Goal: Task Accomplishment & Management: Complete application form

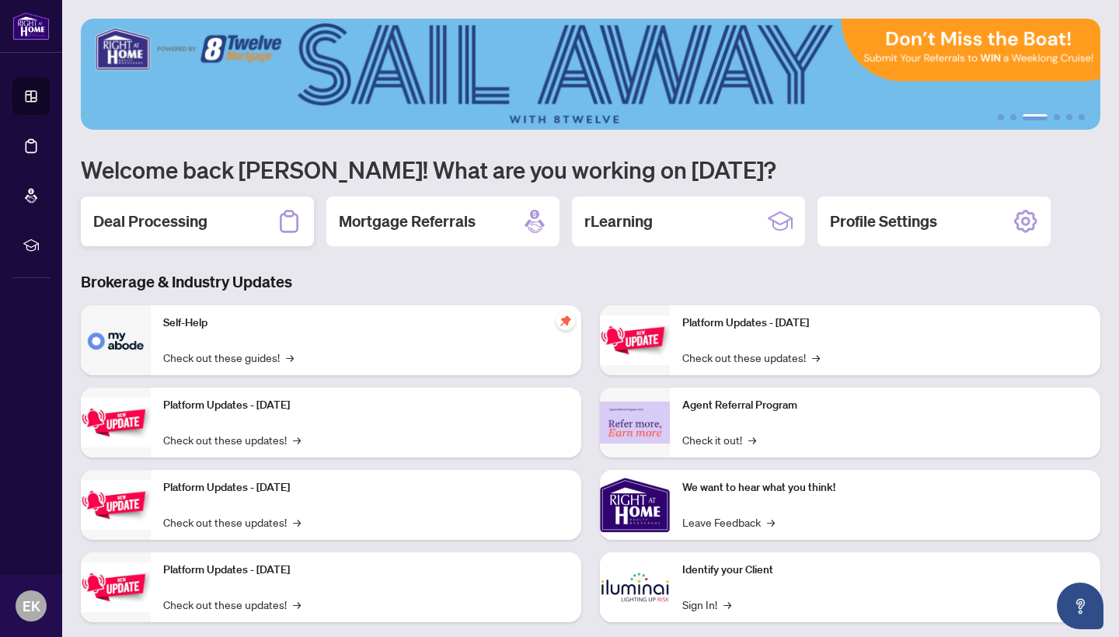
click at [189, 228] on h2 "Deal Processing" at bounding box center [150, 222] width 114 height 22
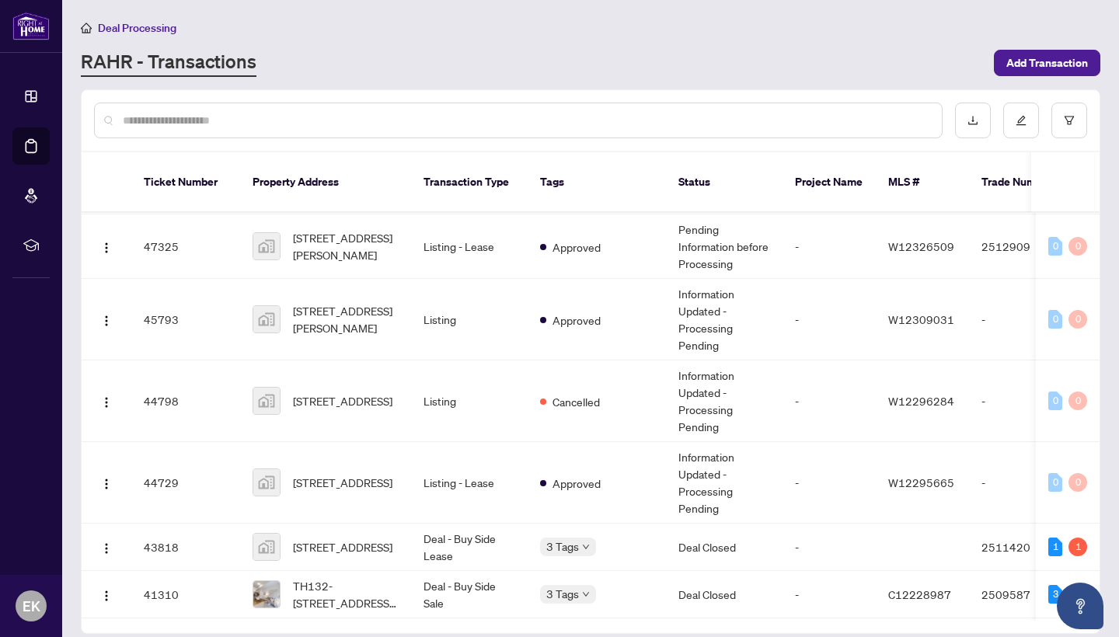
scroll to position [0, 1]
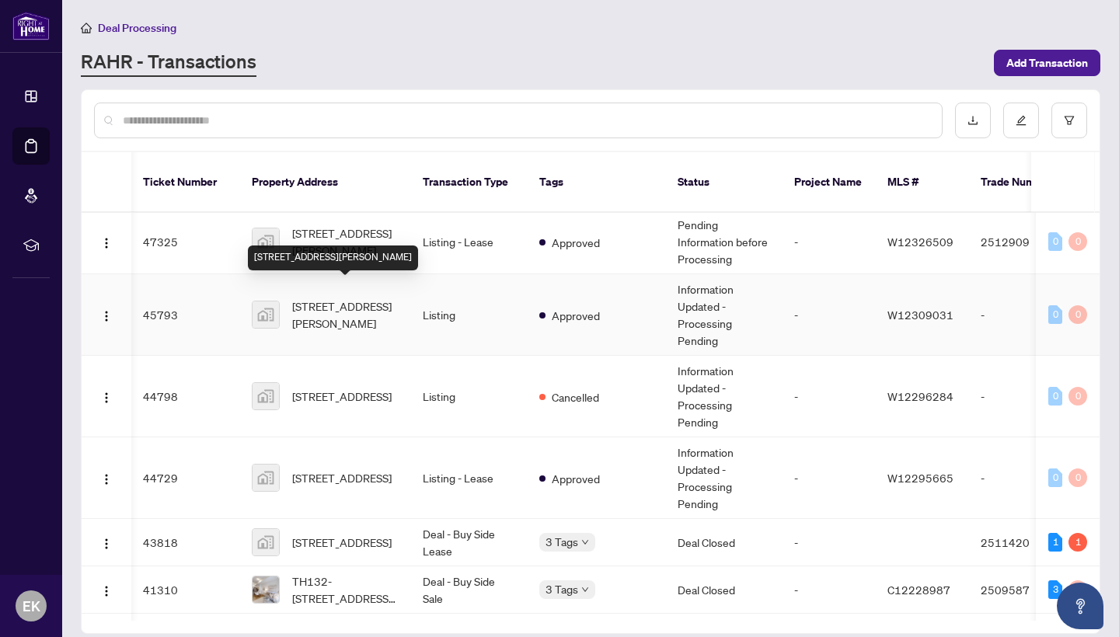
click at [332, 298] on span "[STREET_ADDRESS][PERSON_NAME]" at bounding box center [345, 315] width 106 height 34
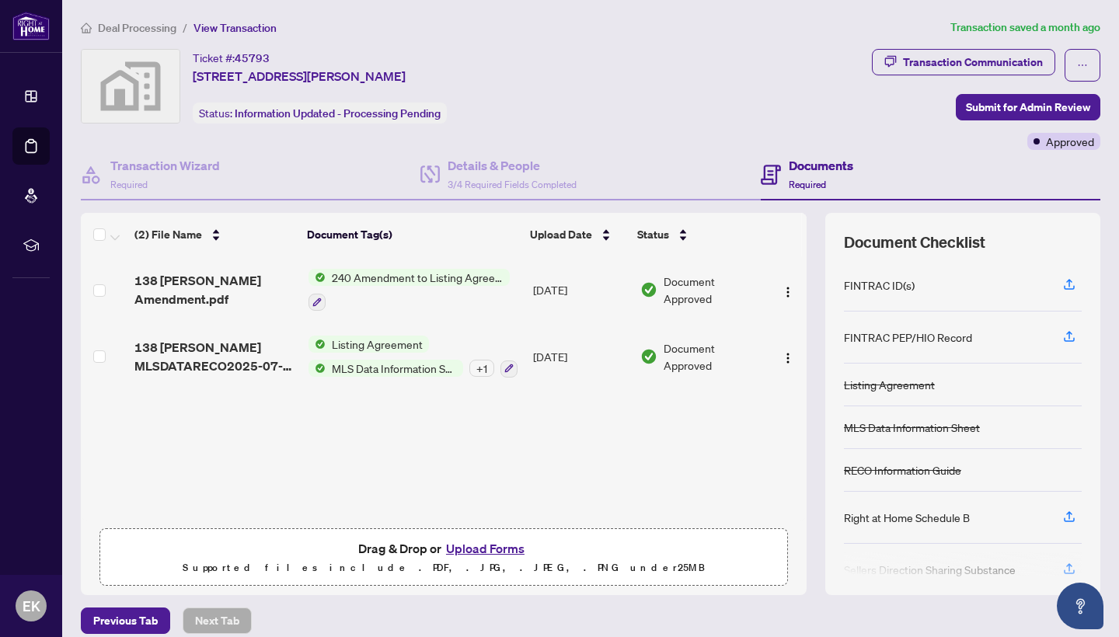
click at [479, 549] on button "Upload Forms" at bounding box center [485, 549] width 88 height 20
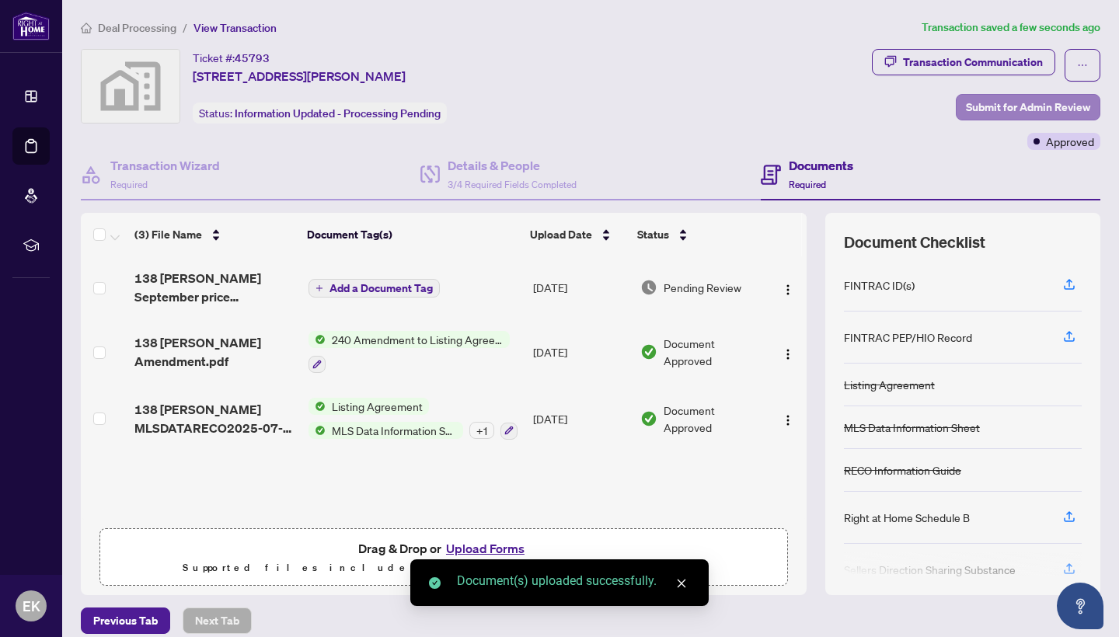
click at [1014, 96] on span "Submit for Admin Review" at bounding box center [1028, 107] width 124 height 25
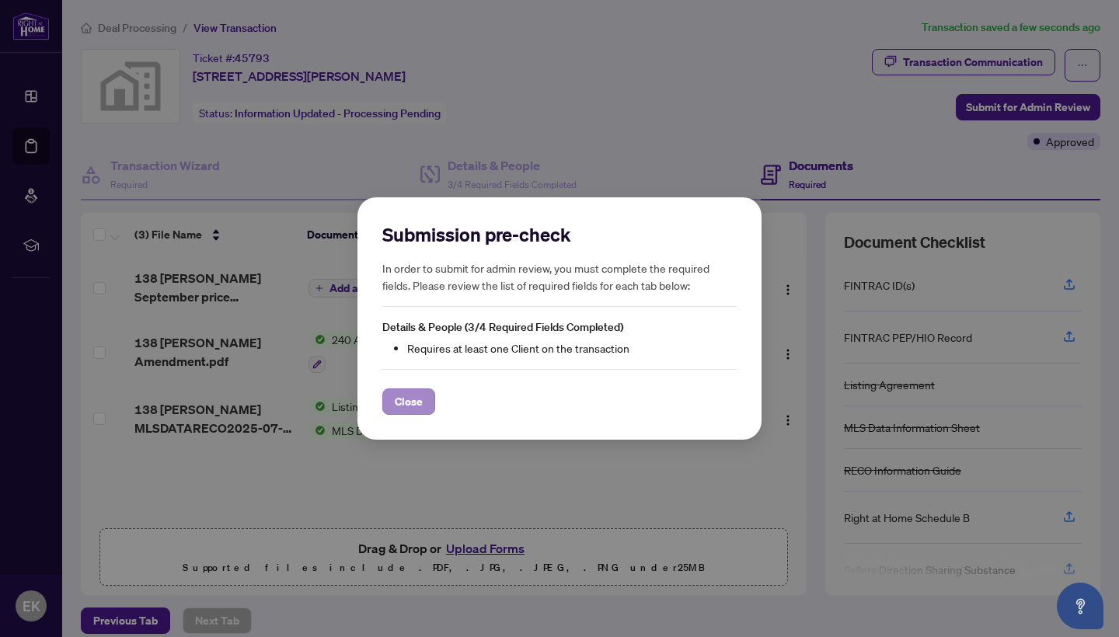
click at [424, 405] on button "Close" at bounding box center [408, 402] width 53 height 26
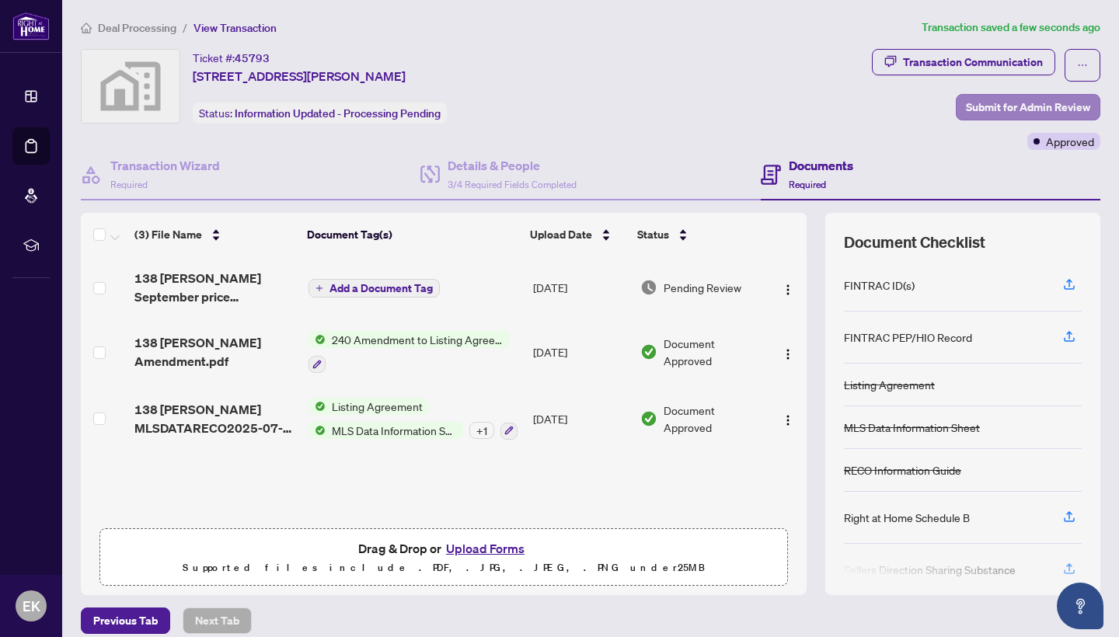
click at [1067, 107] on span "Submit for Admin Review" at bounding box center [1028, 107] width 124 height 25
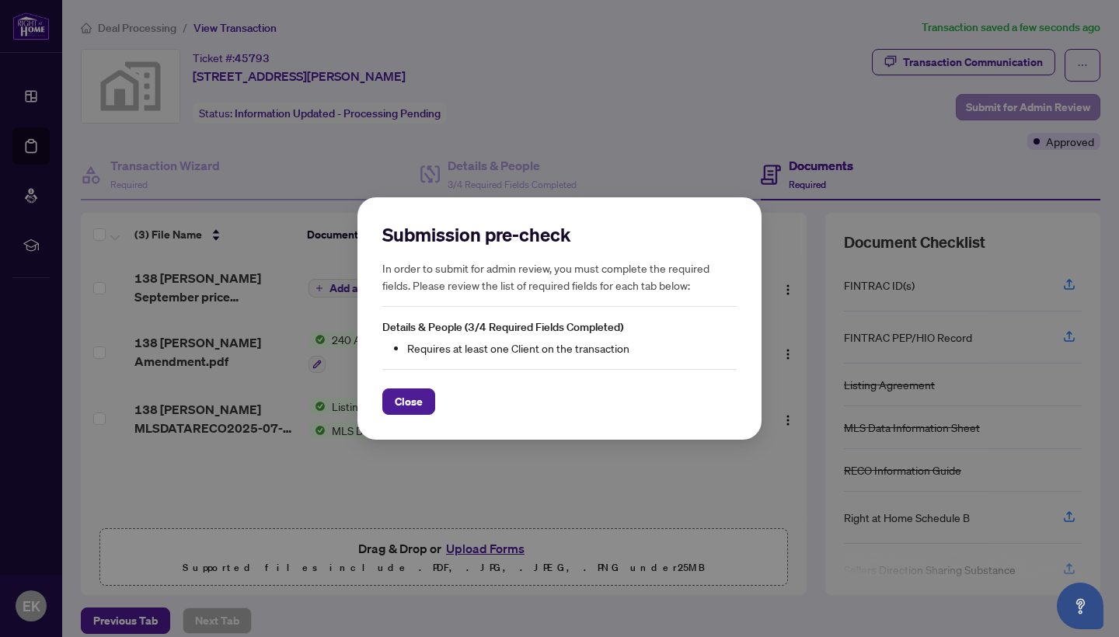
click at [1067, 107] on div "Submission pre-check In order to submit for admin review, you must complete the…" at bounding box center [559, 318] width 1119 height 637
click at [433, 393] on button "Close" at bounding box center [408, 402] width 53 height 26
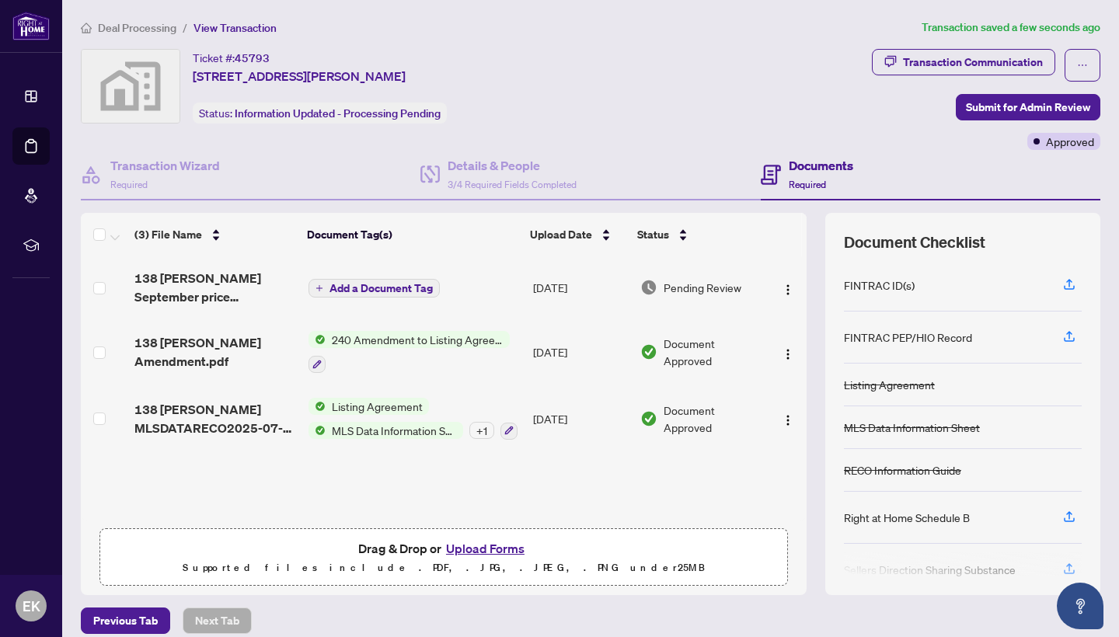
click at [813, 162] on h4 "Documents" at bounding box center [821, 165] width 64 height 19
click at [806, 179] on span "Required" at bounding box center [807, 185] width 37 height 12
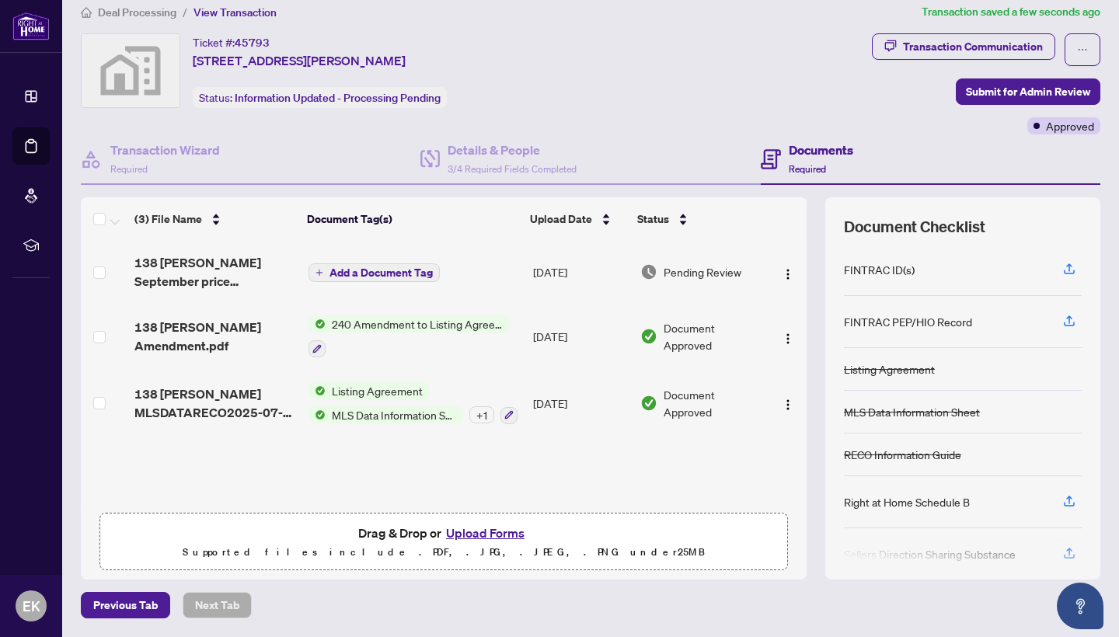
scroll to position [15, 0]
click at [133, 608] on span "Previous Tab" at bounding box center [125, 606] width 64 height 25
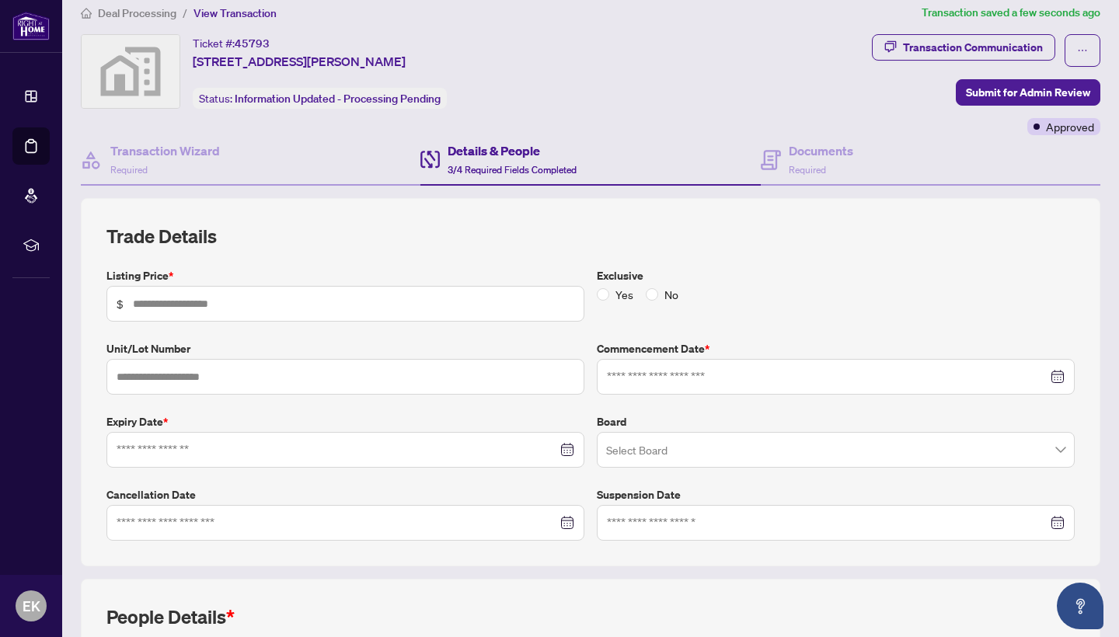
type input "*******"
type input "**********"
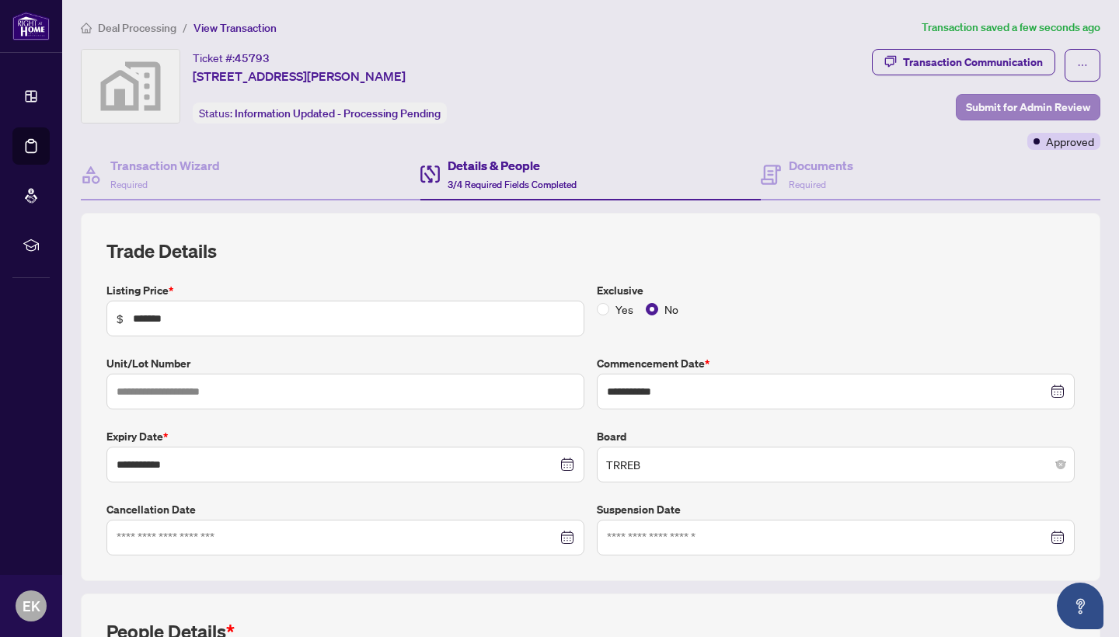
click at [1031, 100] on span "Submit for Admin Review" at bounding box center [1028, 107] width 124 height 25
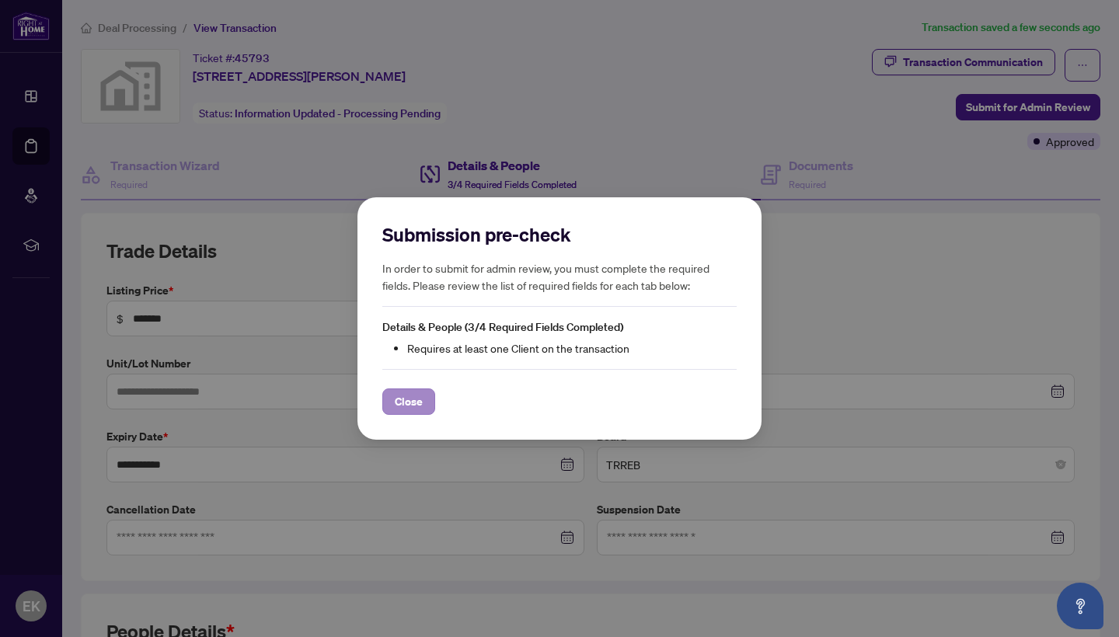
click at [409, 401] on span "Close" at bounding box center [409, 401] width 28 height 25
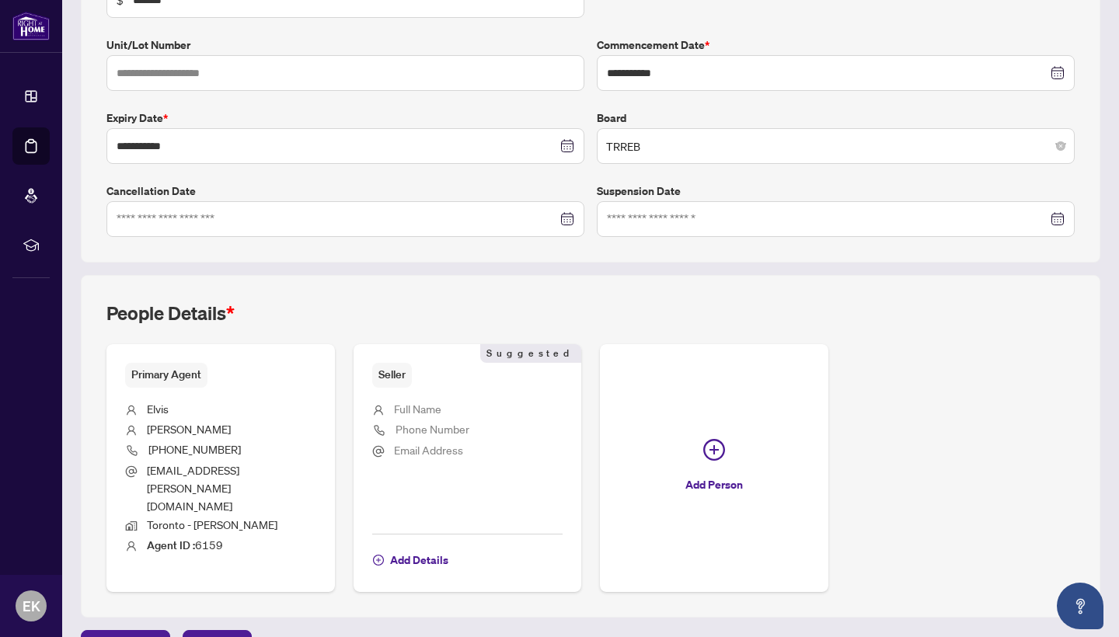
scroll to position [318, 0]
click at [418, 549] on span "Add Details" at bounding box center [419, 561] width 58 height 25
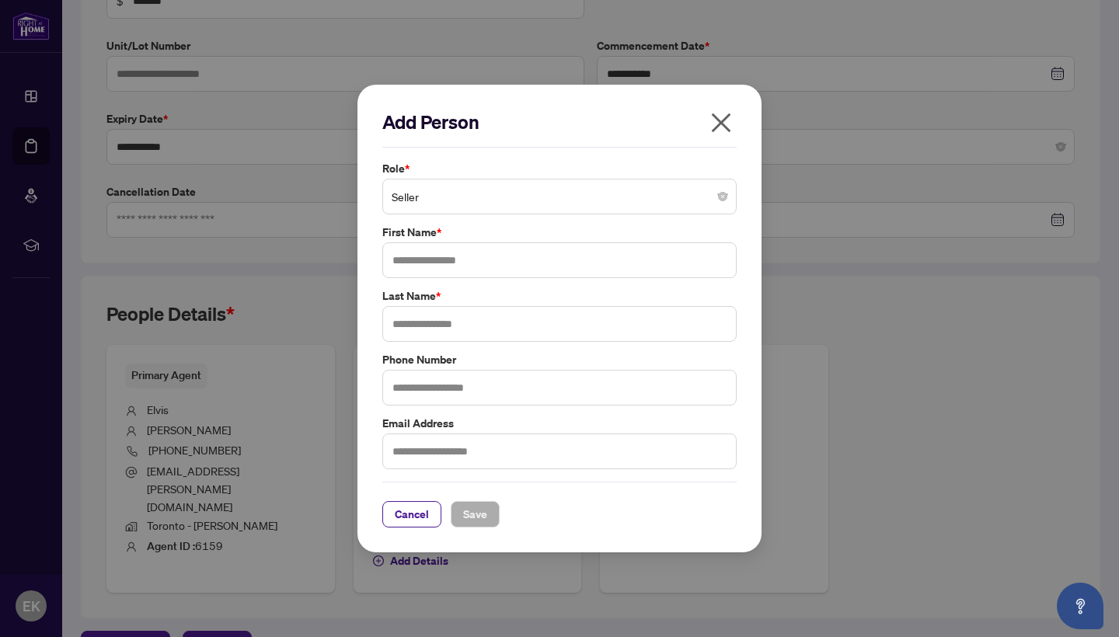
click at [468, 197] on span "Seller" at bounding box center [560, 197] width 336 height 30
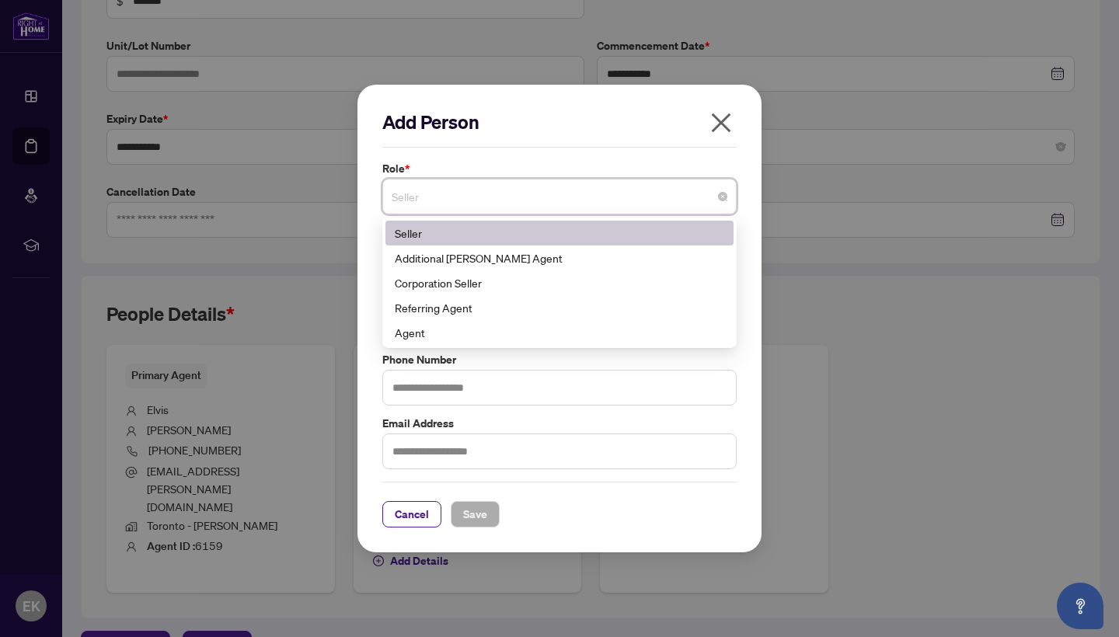
click at [452, 226] on div "Seller" at bounding box center [559, 233] width 329 height 17
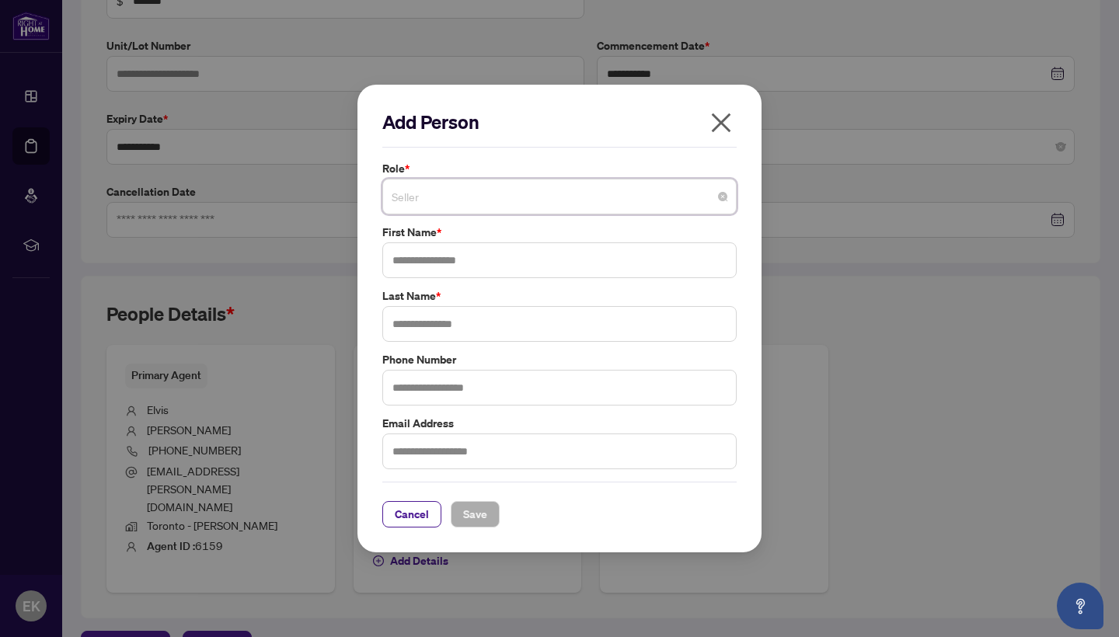
click at [474, 196] on span "Seller" at bounding box center [560, 197] width 336 height 30
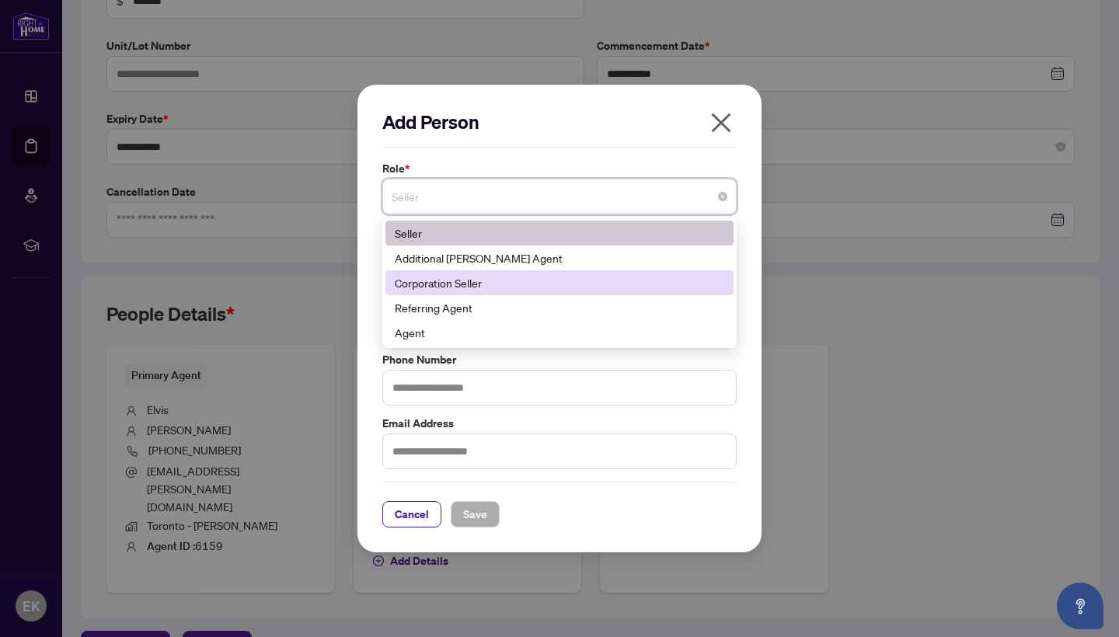
click at [458, 281] on div "Corporation Seller" at bounding box center [559, 282] width 329 height 17
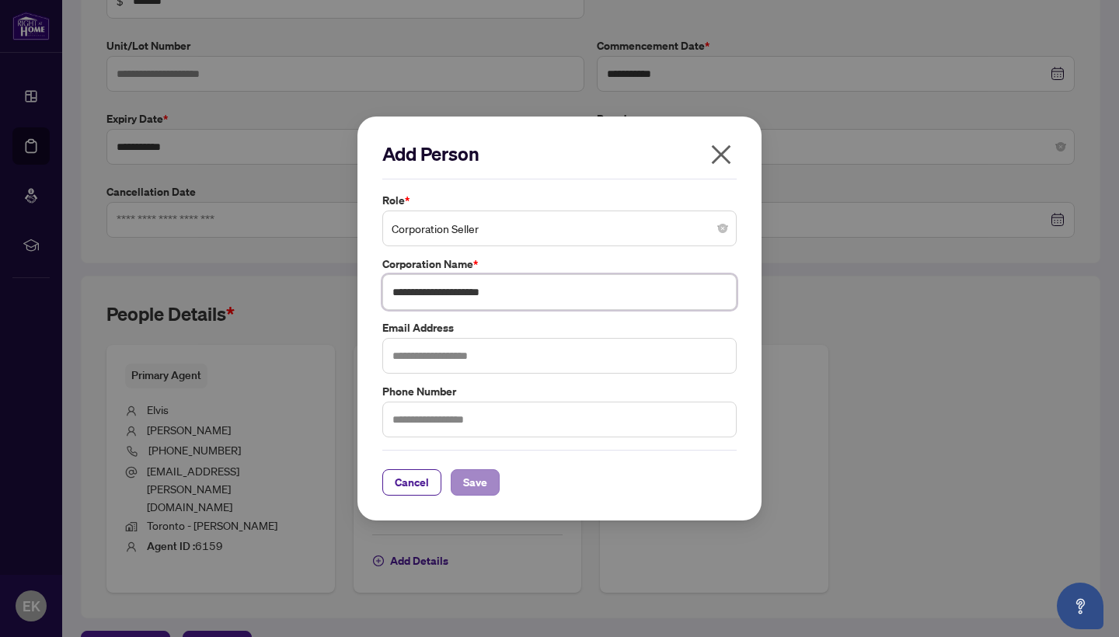
type input "**********"
click at [479, 485] on span "Save" at bounding box center [475, 482] width 24 height 25
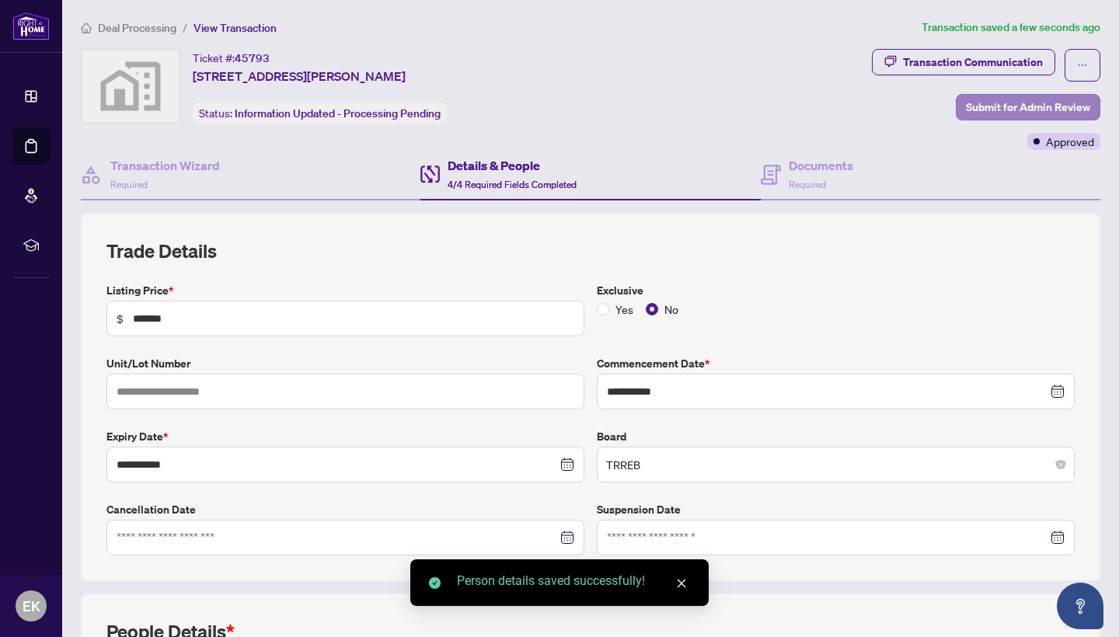
scroll to position [0, 0]
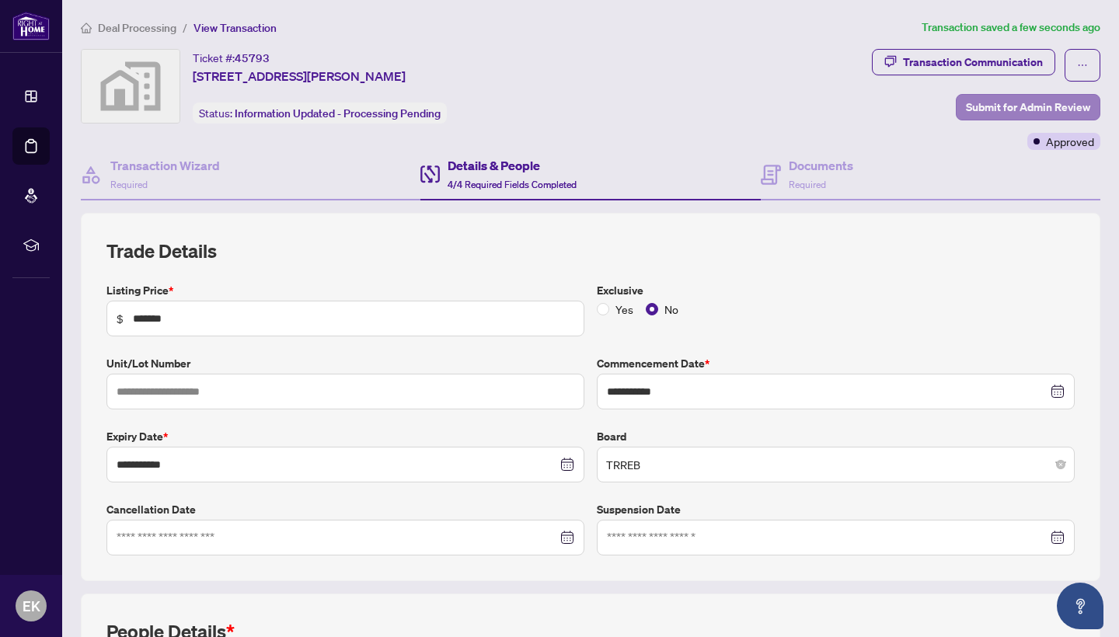
click at [1036, 106] on span "Submit for Admin Review" at bounding box center [1028, 107] width 124 height 25
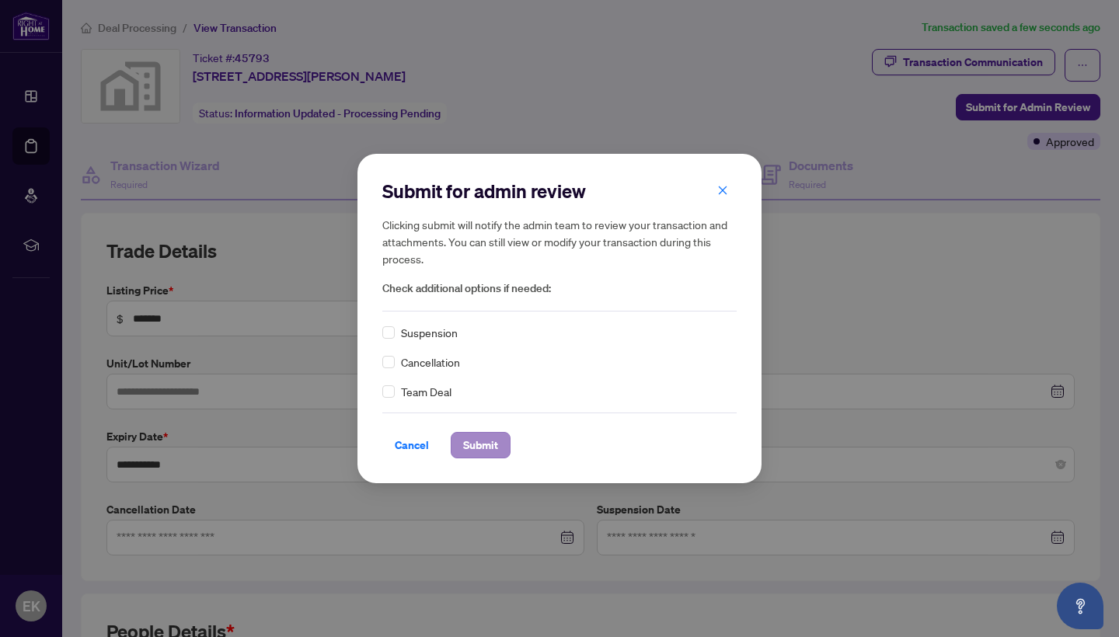
click at [475, 447] on span "Submit" at bounding box center [480, 445] width 35 height 25
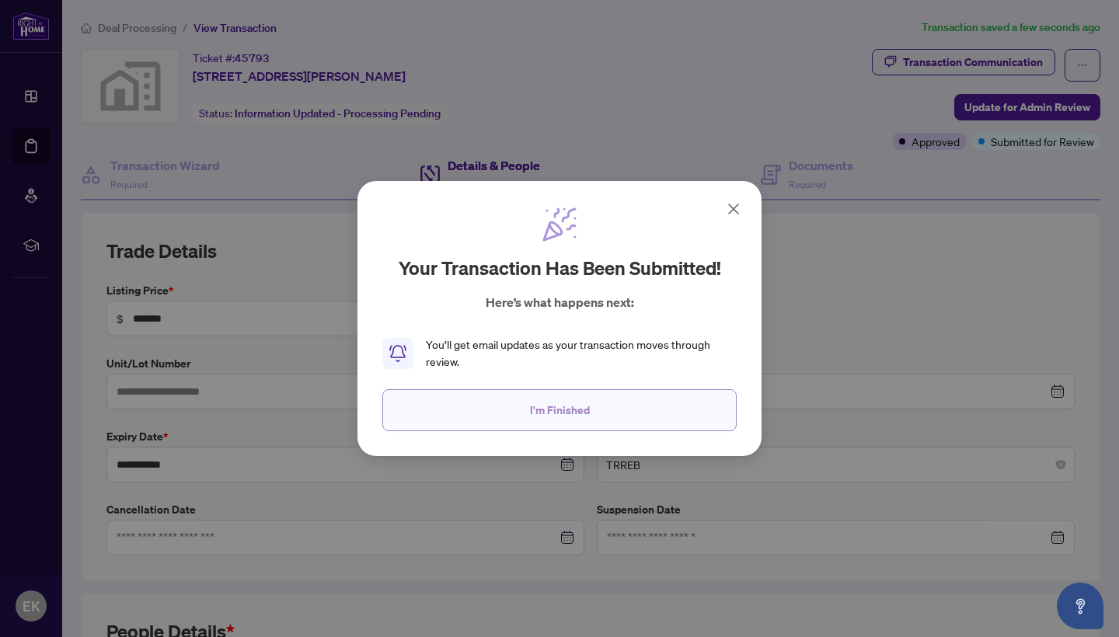
click at [478, 406] on button "I'm Finished" at bounding box center [559, 410] width 354 height 42
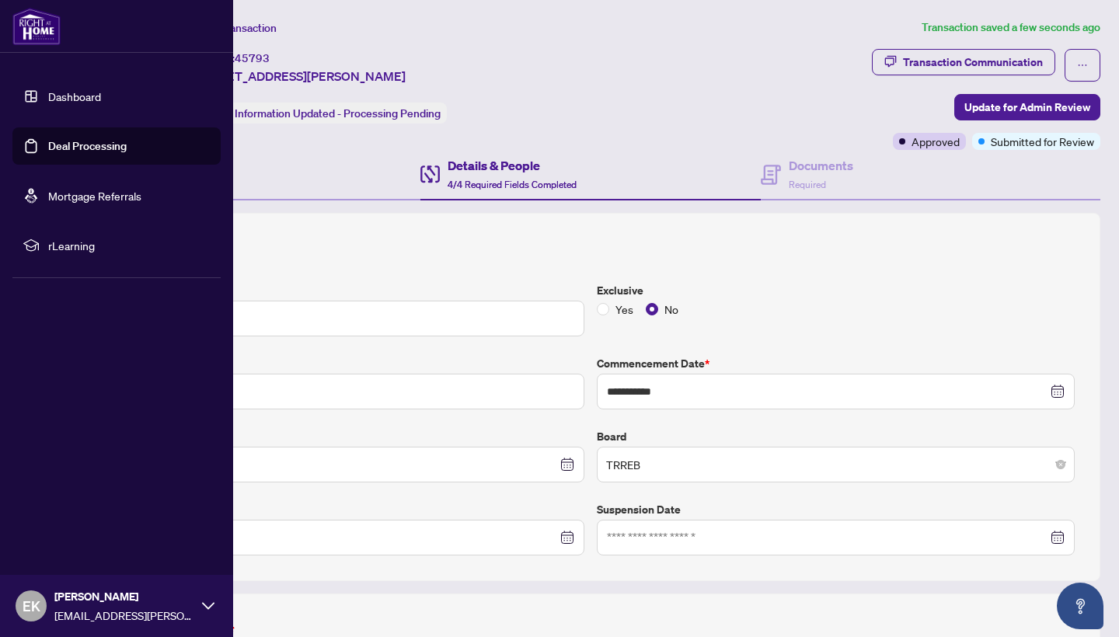
click at [48, 94] on link "Dashboard" at bounding box center [74, 96] width 53 height 14
